Goal: Task Accomplishment & Management: Use online tool/utility

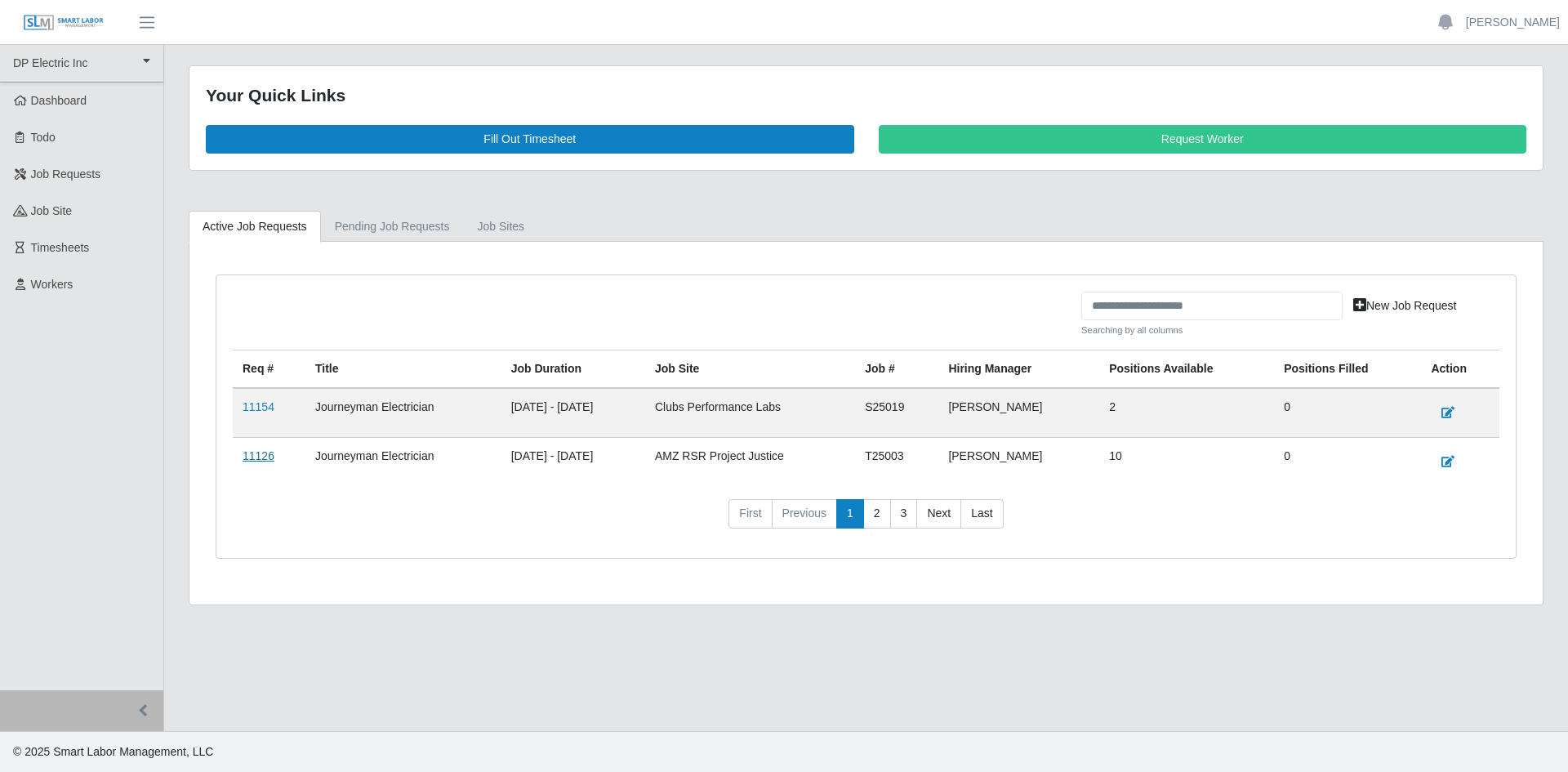
click at [249, 452] on link "11126" at bounding box center [259, 455] width 32 height 13
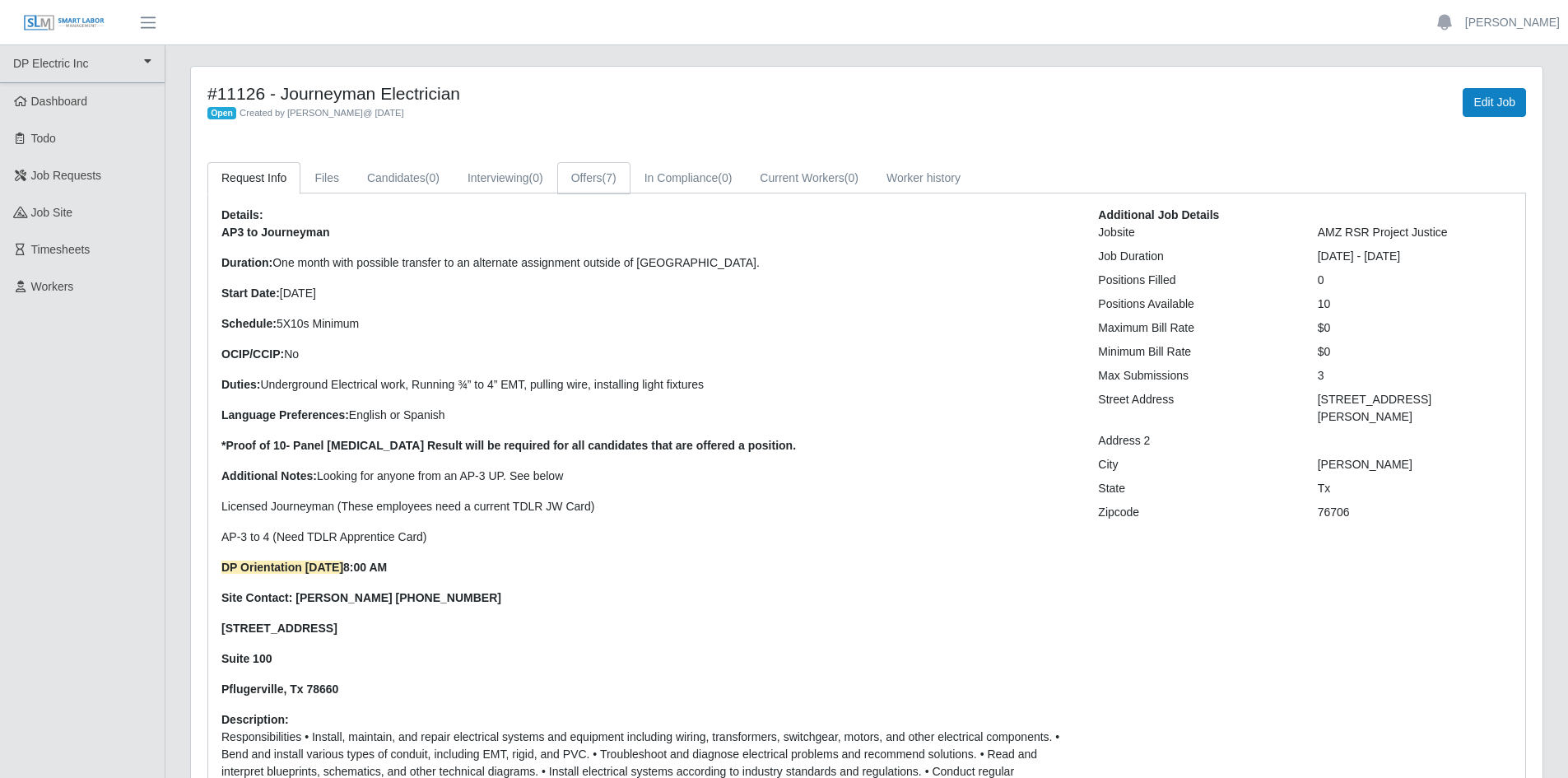
click at [593, 180] on link "Offers (7)" at bounding box center [594, 178] width 74 height 32
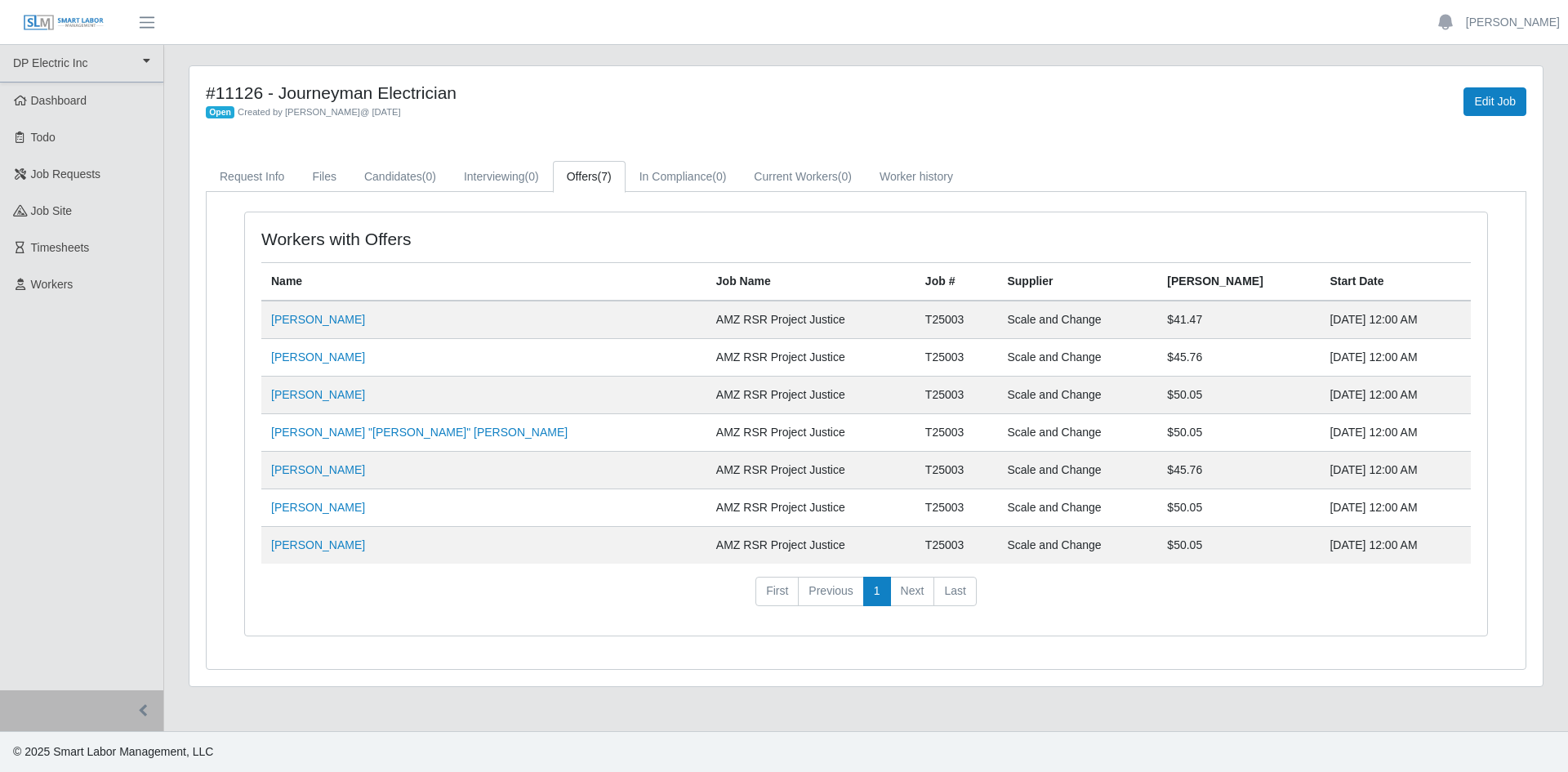
drag, startPoint x: 894, startPoint y: 583, endPoint x: 894, endPoint y: 594, distance: 11.0
click at [894, 592] on li "Next" at bounding box center [912, 591] width 44 height 30
click at [783, 597] on li "First" at bounding box center [777, 591] width 43 height 30
click at [279, 550] on link "Jose Obando" at bounding box center [318, 544] width 94 height 13
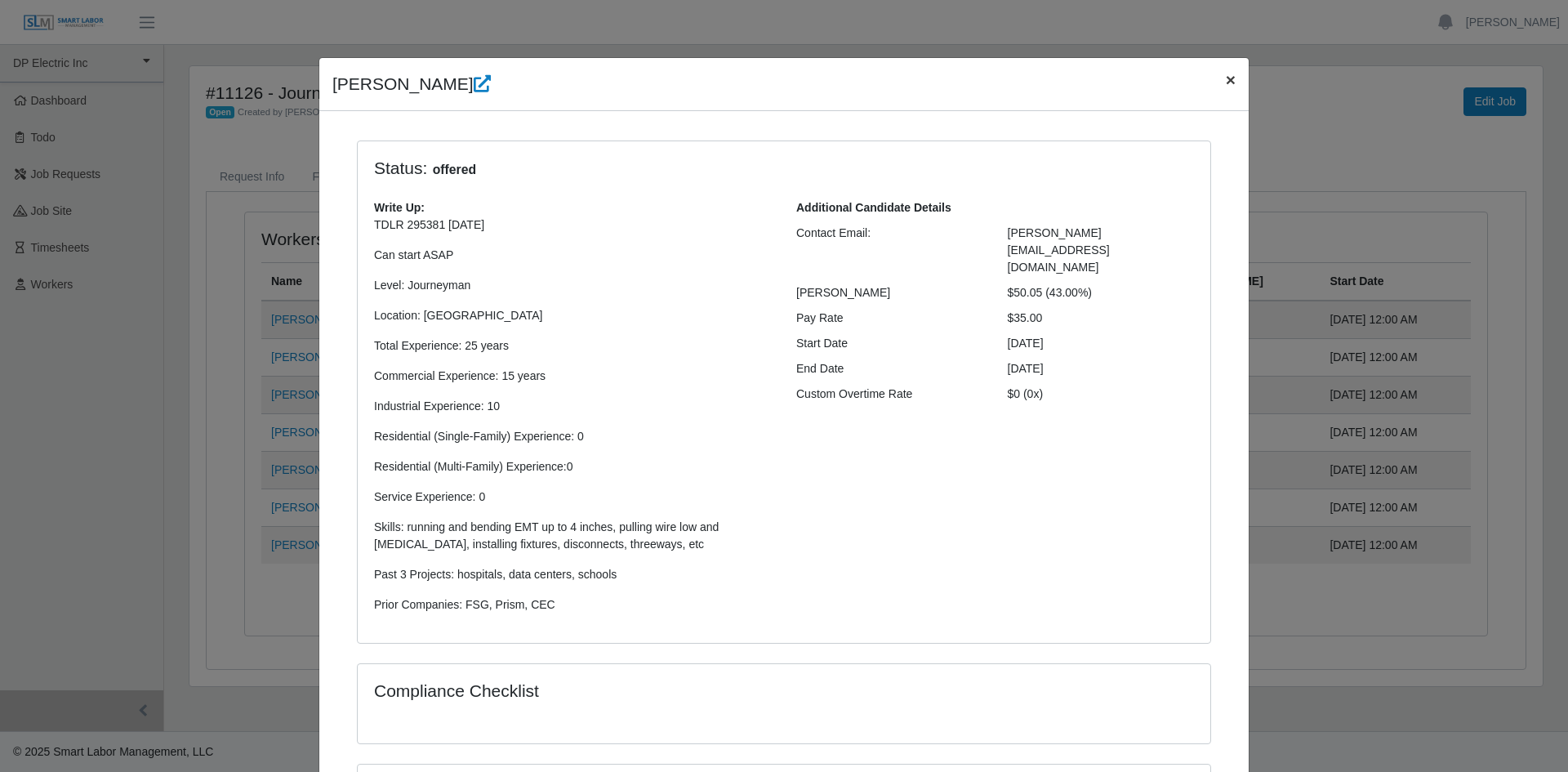
click at [1225, 85] on span "×" at bounding box center [1230, 79] width 10 height 19
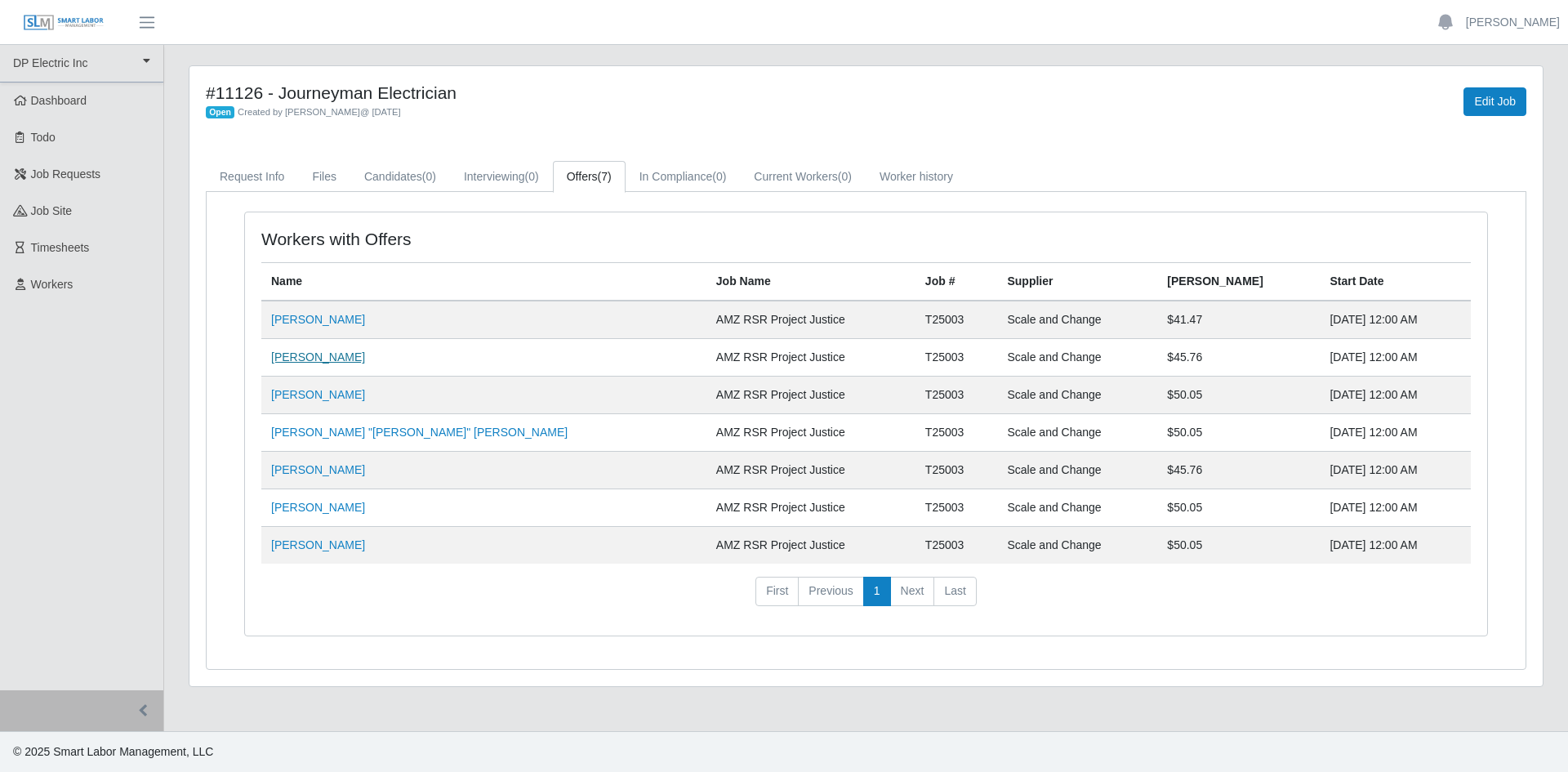
click at [353, 358] on link "Gilberto Esquivel" at bounding box center [318, 356] width 94 height 13
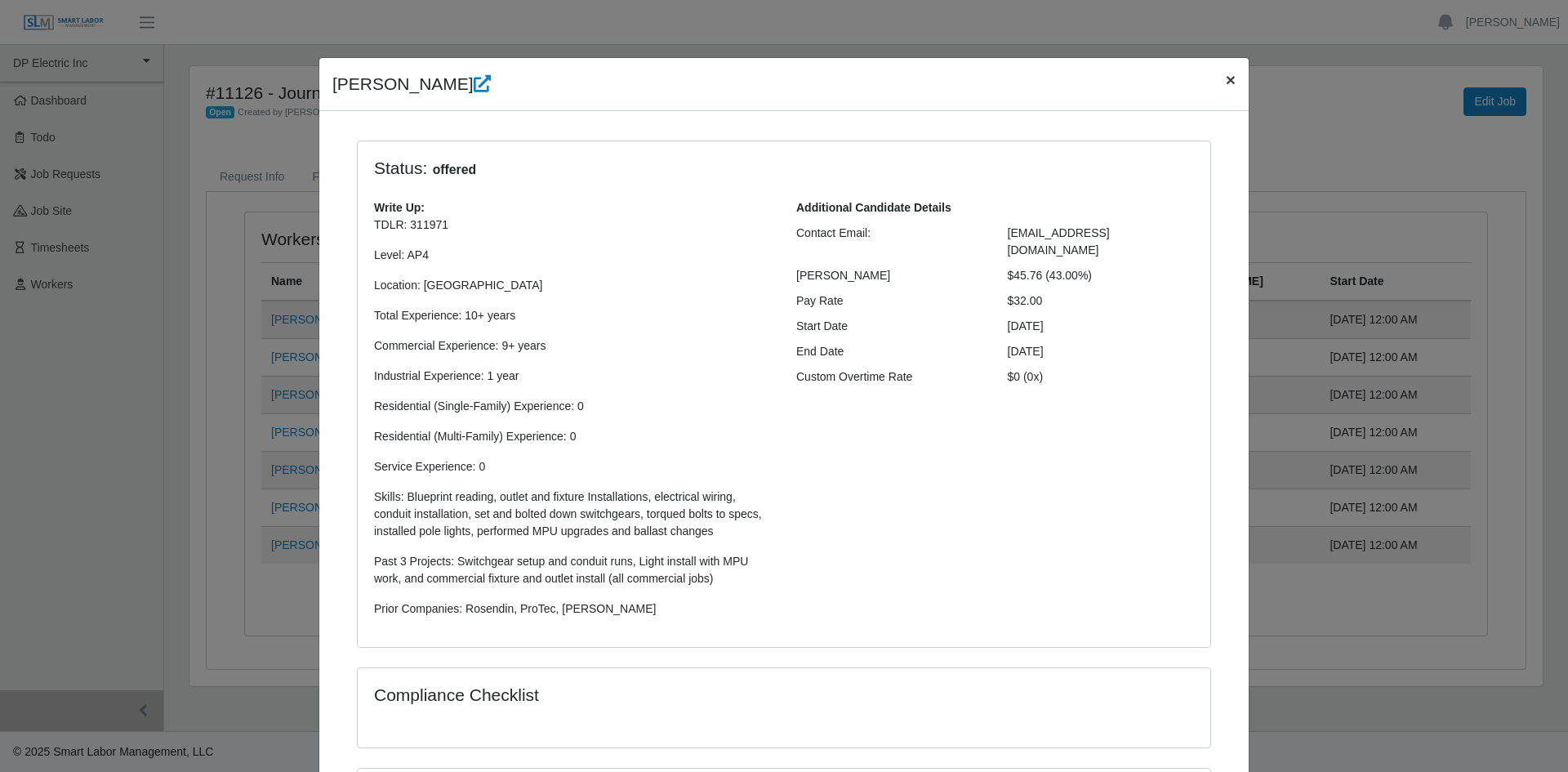
click at [1225, 83] on span "×" at bounding box center [1230, 79] width 10 height 19
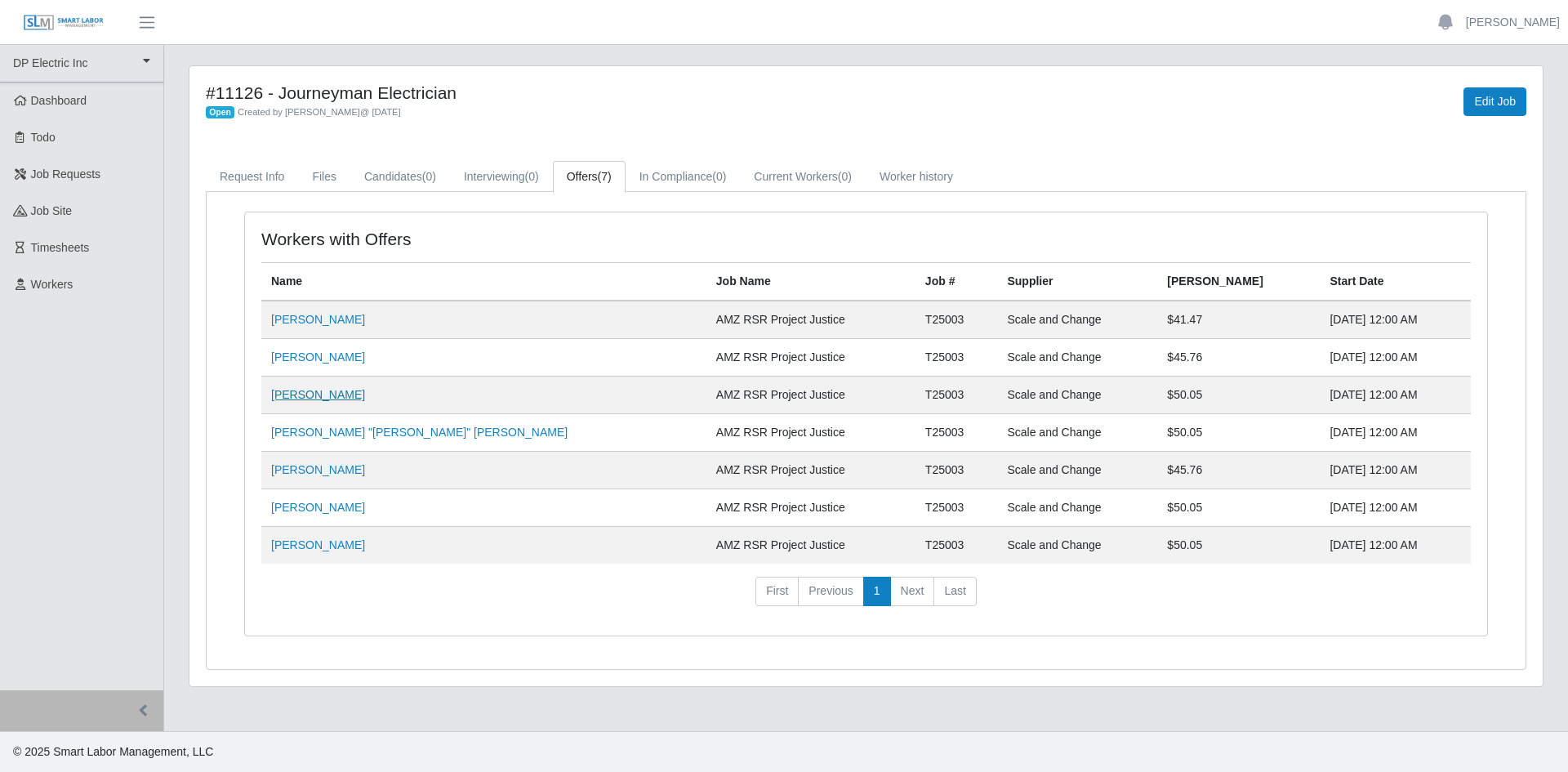
click at [291, 400] on link "Quindale Benton" at bounding box center [318, 394] width 94 height 13
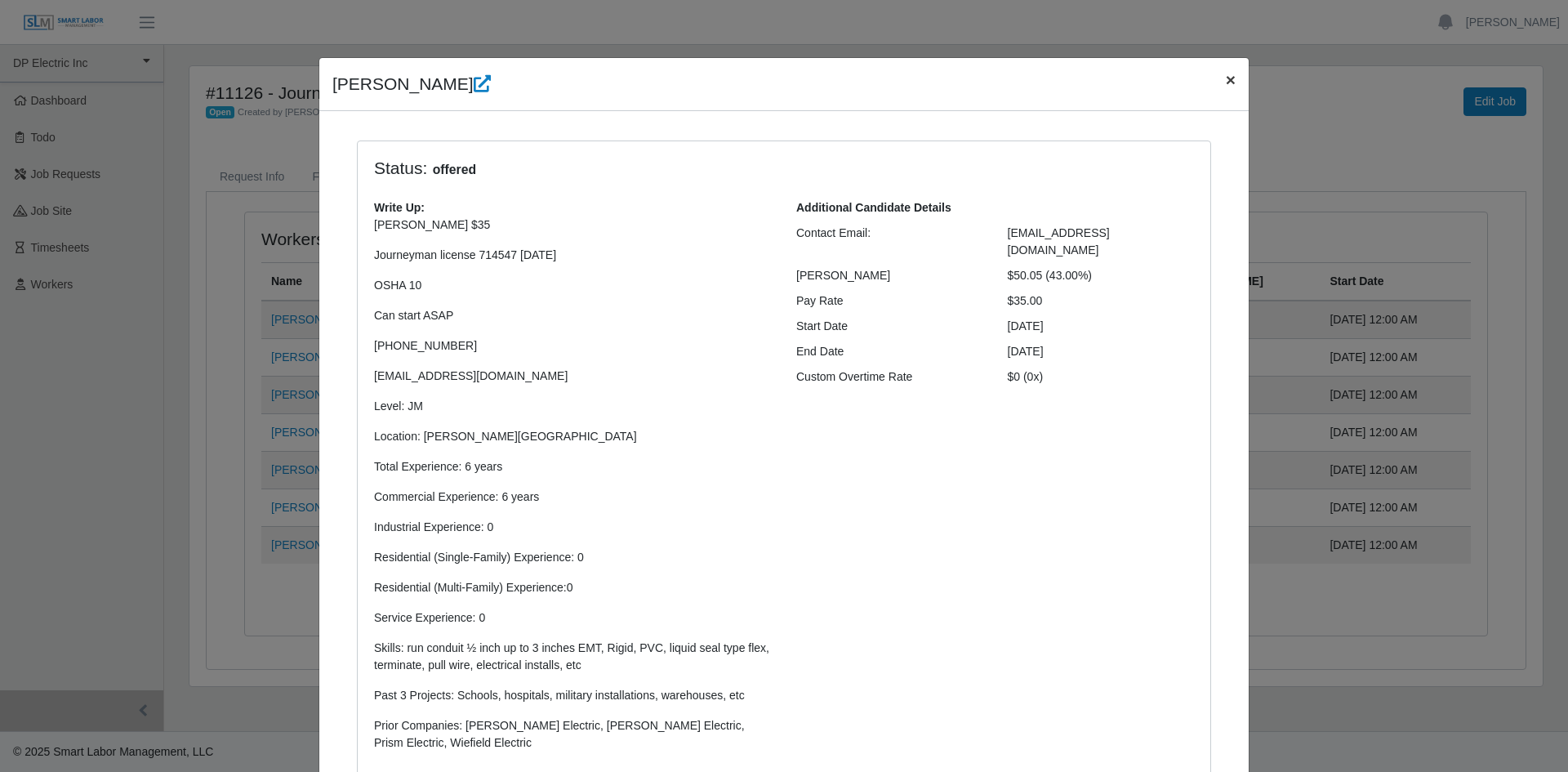
click at [1225, 82] on span "×" at bounding box center [1230, 79] width 10 height 19
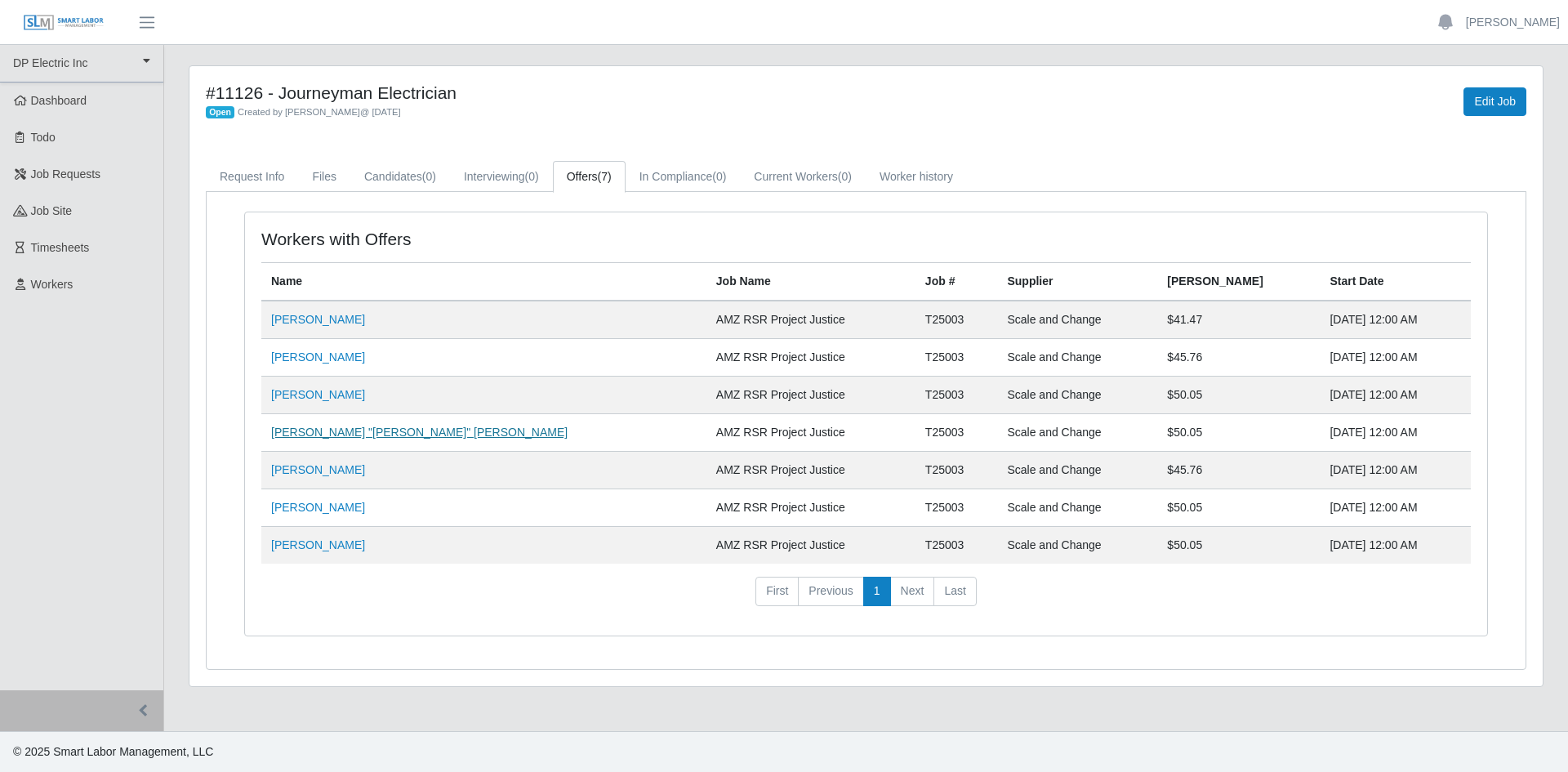
click at [330, 436] on link "Noel "Justin" Stutts" at bounding box center [420, 431] width 296 height 13
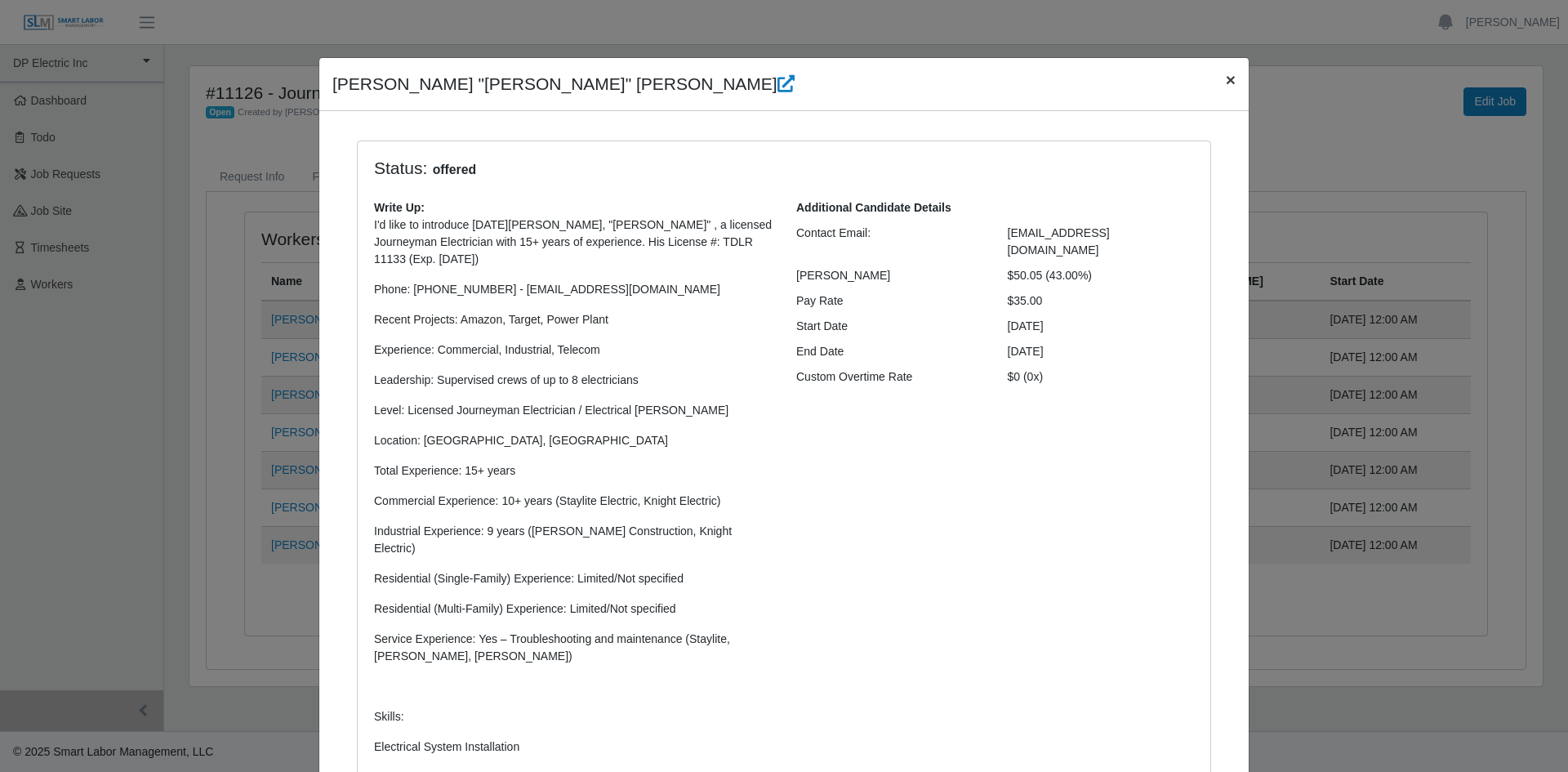
click at [1225, 77] on span "×" at bounding box center [1230, 79] width 10 height 19
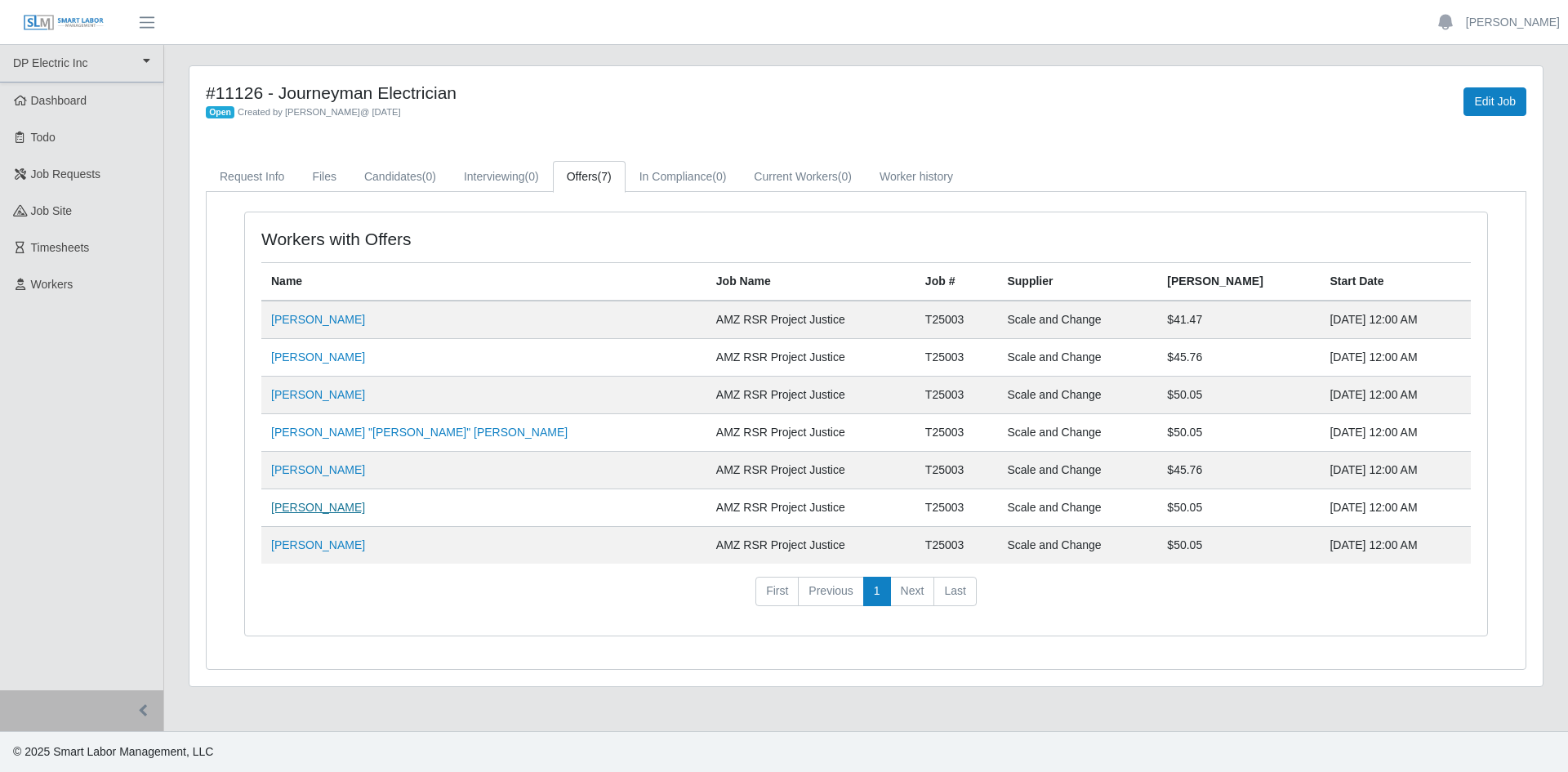
click at [319, 511] on link "Eladio Olguin" at bounding box center [318, 506] width 94 height 13
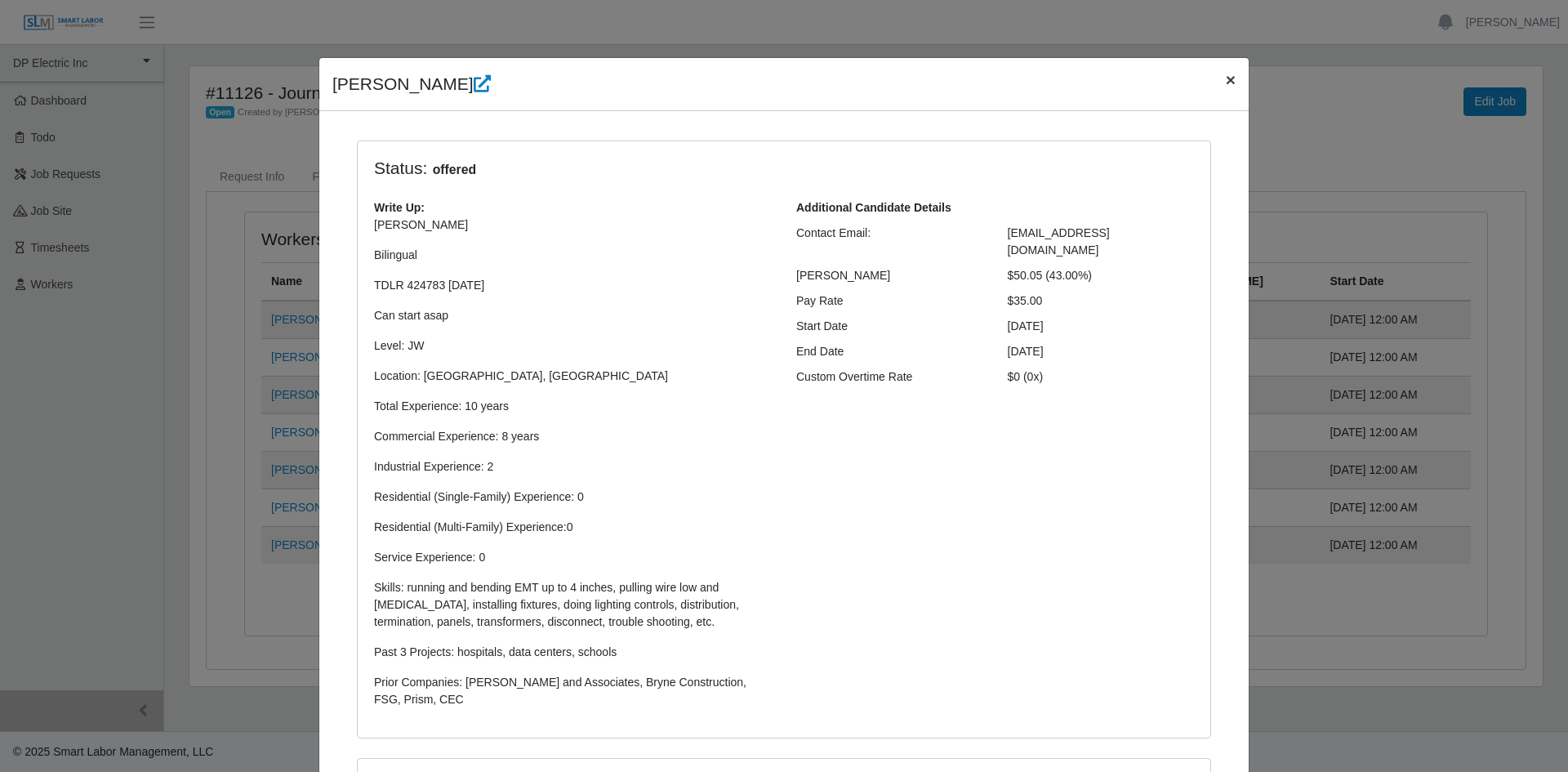
click at [1225, 80] on span "×" at bounding box center [1230, 79] width 10 height 19
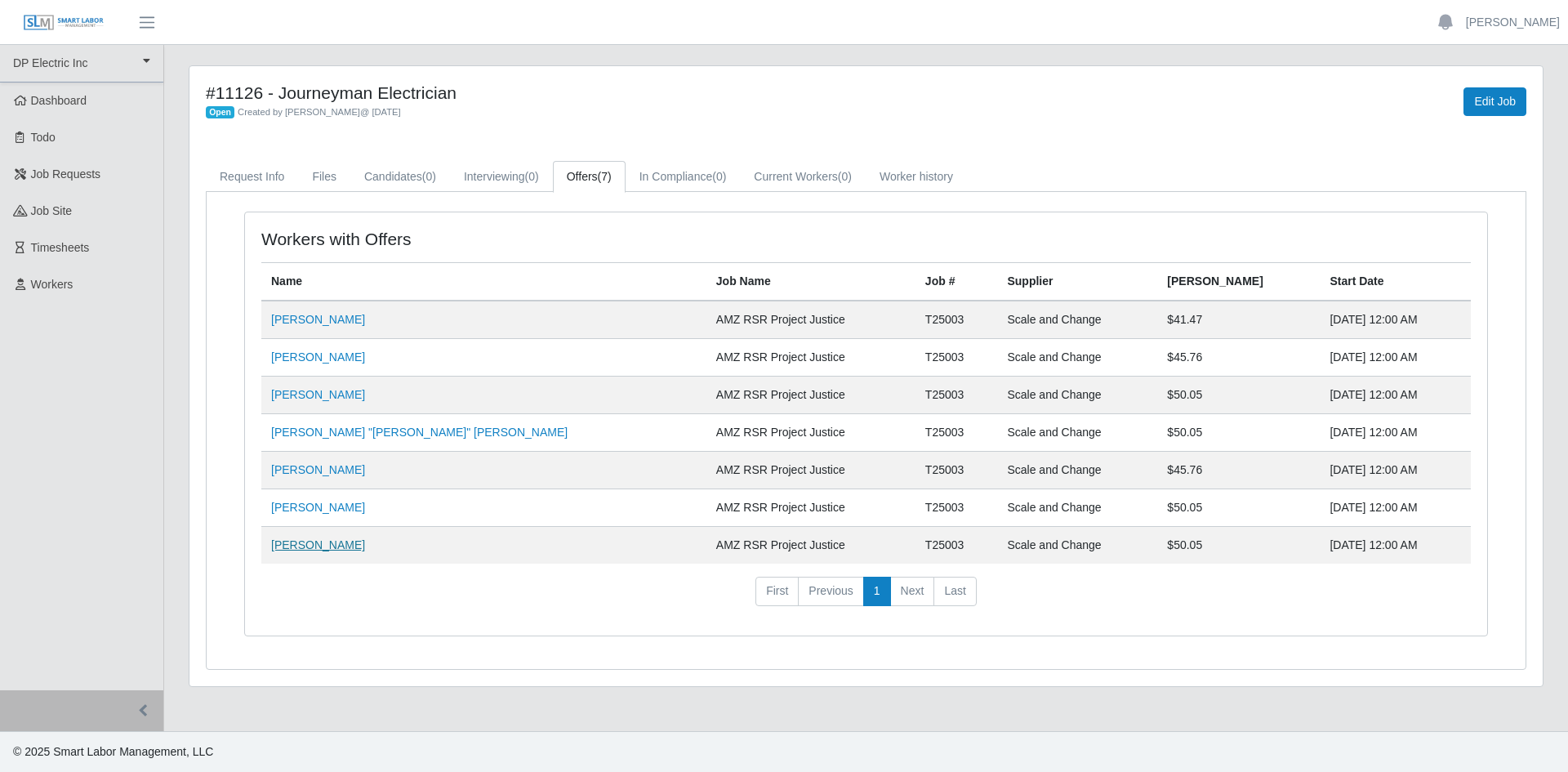
click at [295, 541] on link "Jose Obando" at bounding box center [318, 544] width 94 height 13
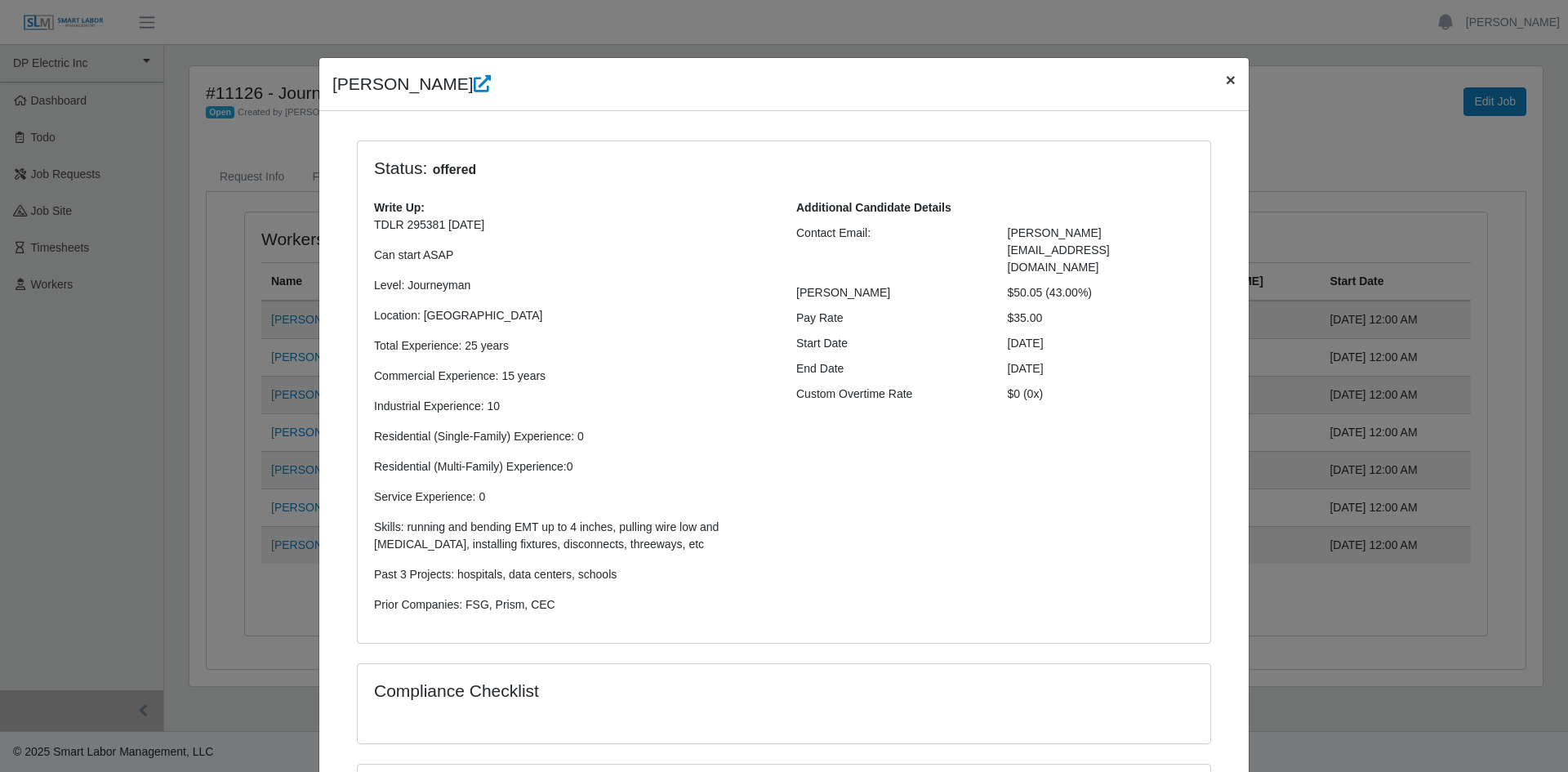
click at [1215, 82] on button "×" at bounding box center [1230, 80] width 36 height 43
